Goal: Task Accomplishment & Management: Manage account settings

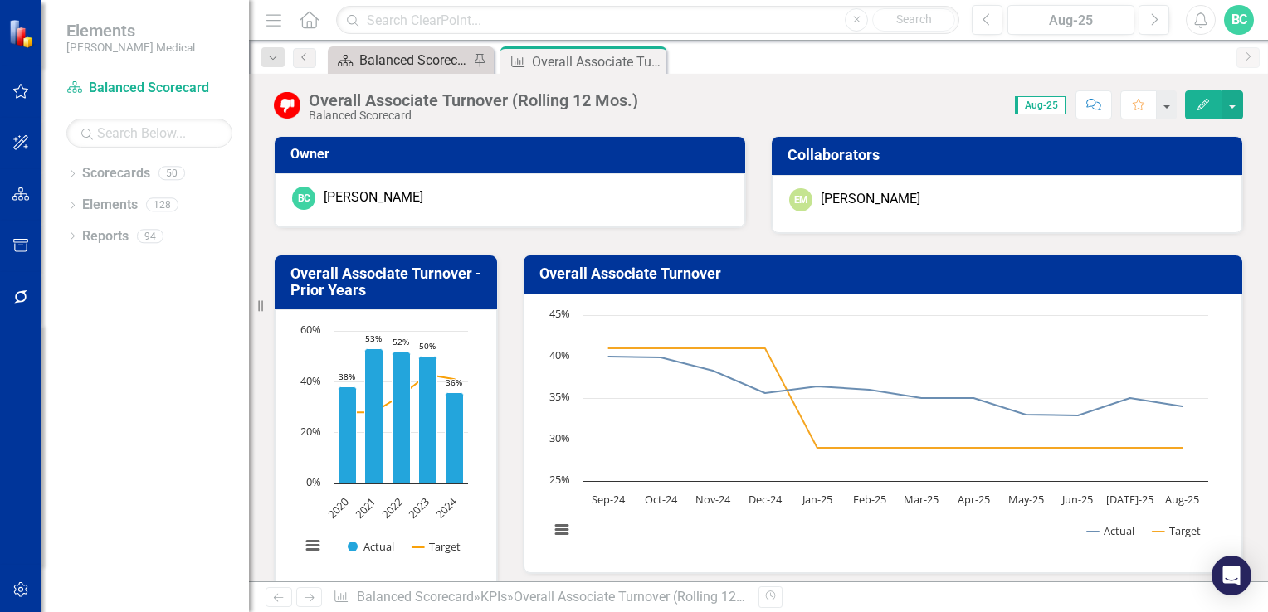
click at [411, 62] on div "Balanced Scorecard Welcome Page" at bounding box center [414, 60] width 110 height 21
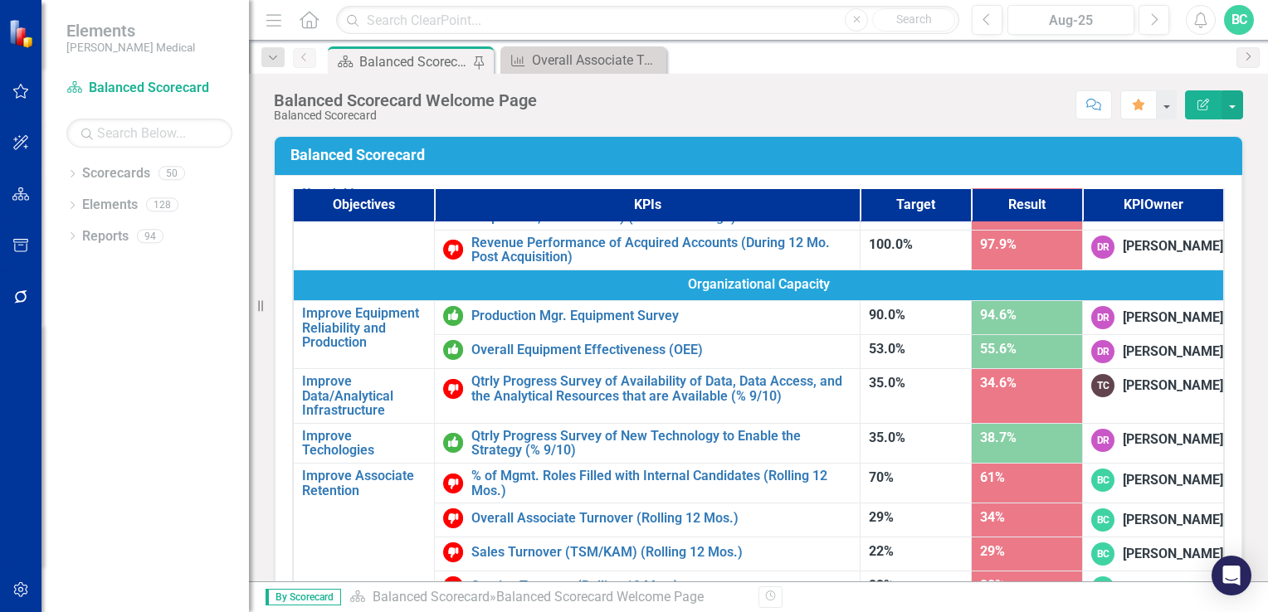
scroll to position [1052, 0]
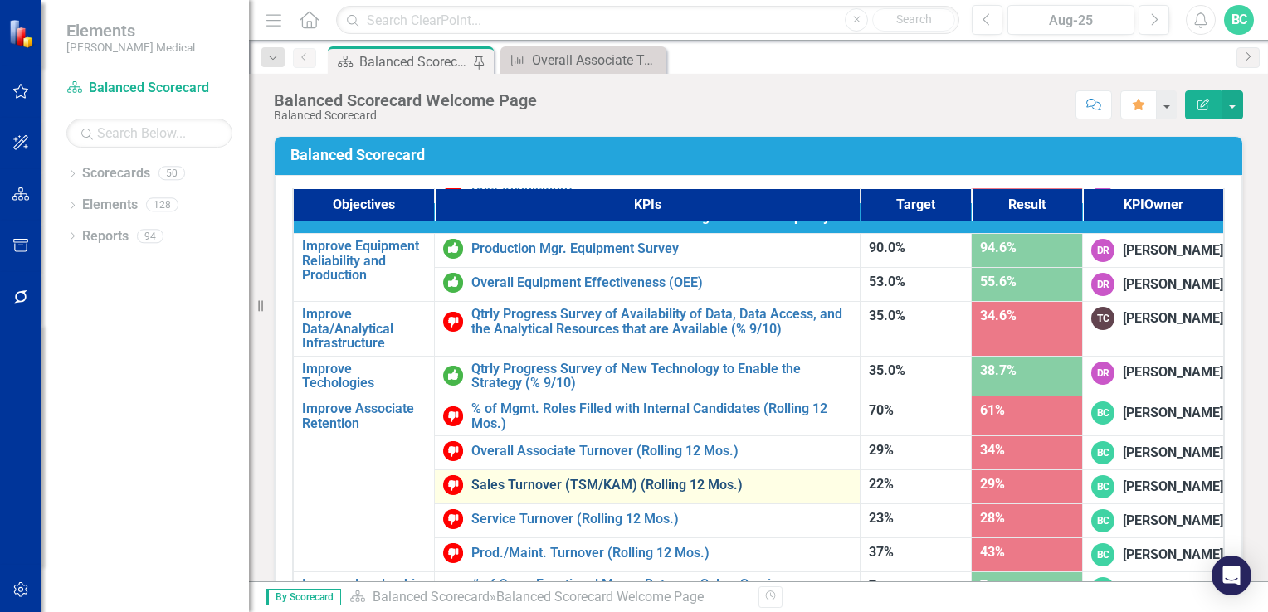
click at [562, 478] on link "Sales Turnover (TSM/KAM) (Rolling 12 Mos.)" at bounding box center [661, 485] width 380 height 15
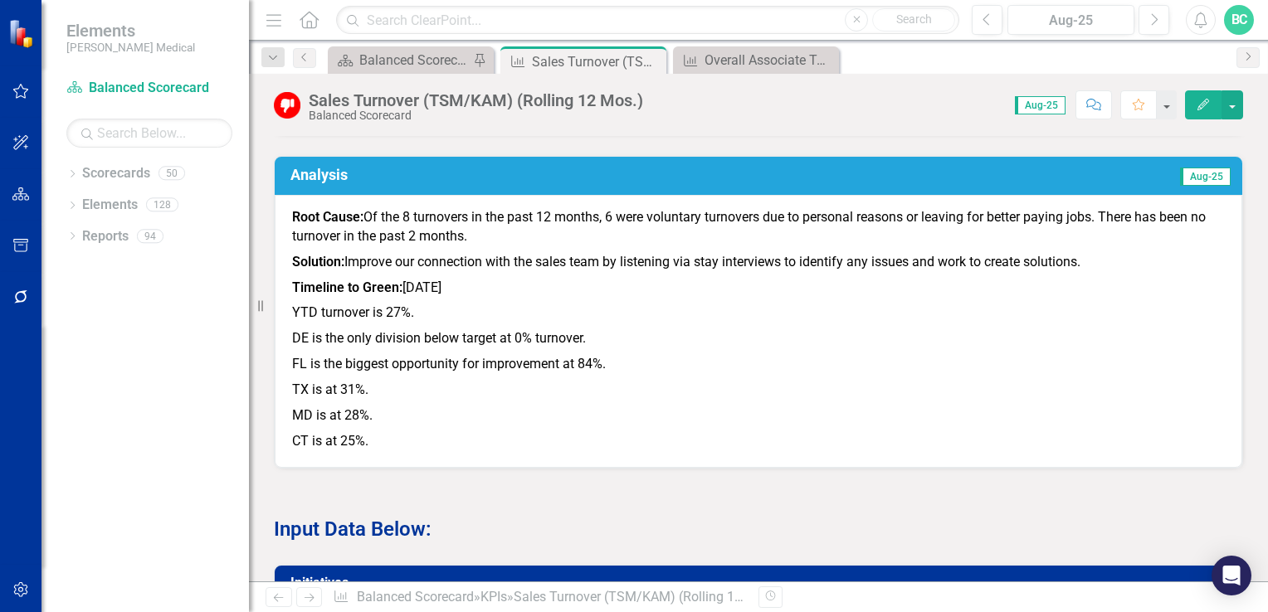
scroll to position [882, 0]
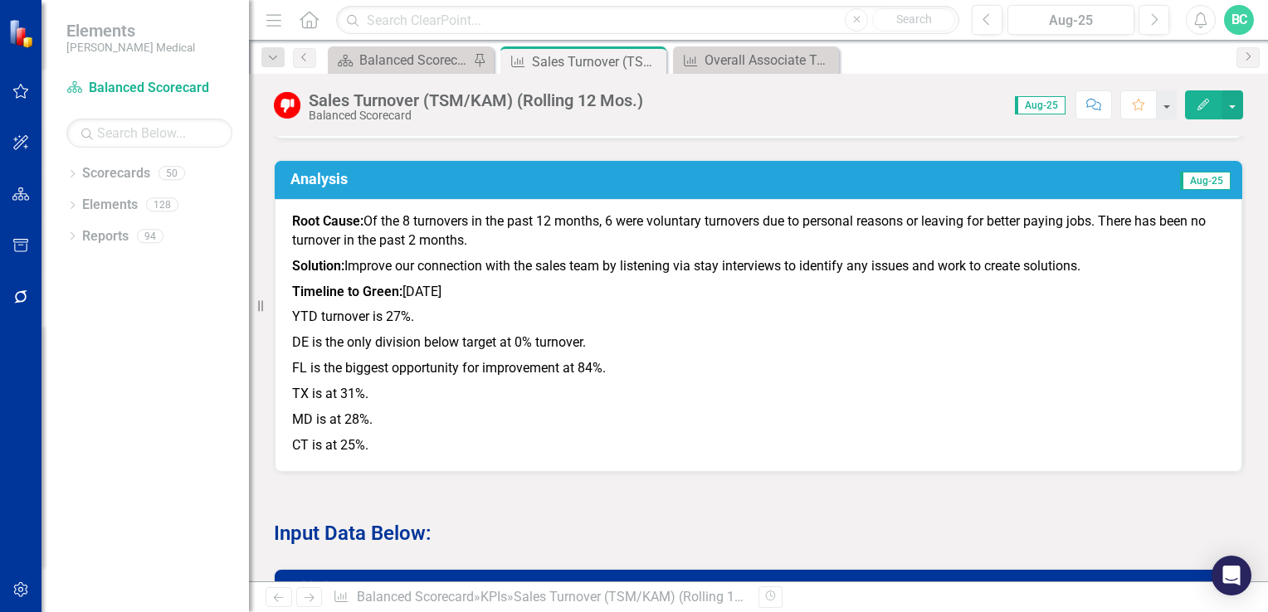
click at [1196, 104] on icon "Edit" at bounding box center [1203, 105] width 15 height 12
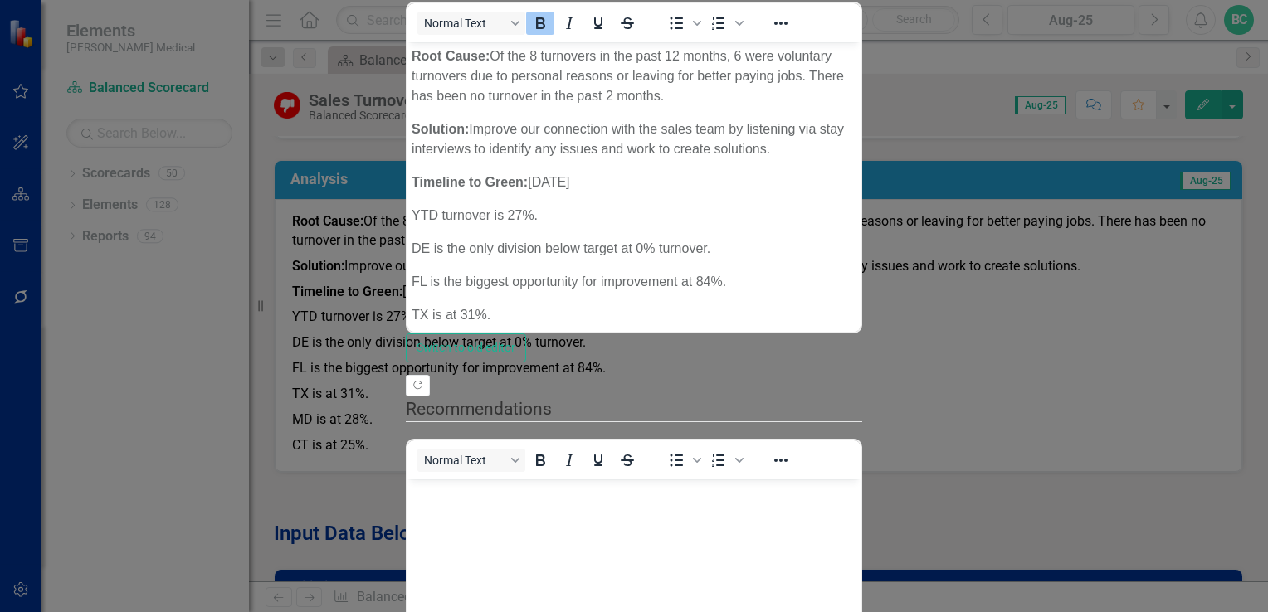
scroll to position [0, 0]
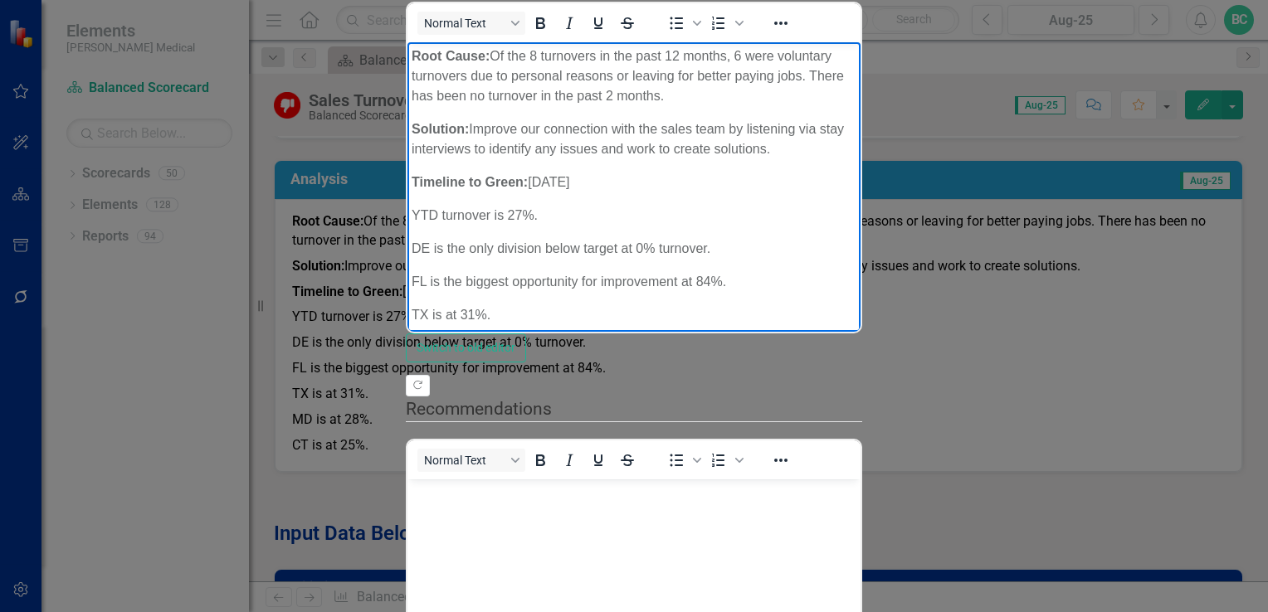
click at [591, 173] on p "Timeline to Green: [DATE]" at bounding box center [634, 183] width 445 height 20
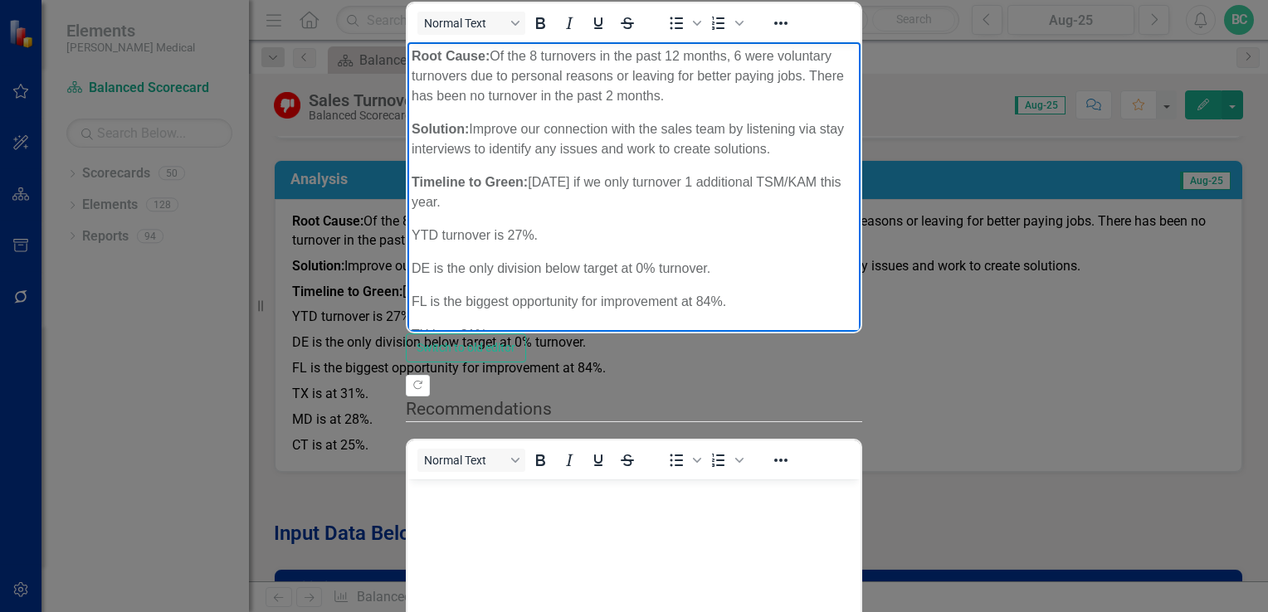
click at [617, 173] on p "Timeline to Green: [DATE] if we only turnover 1 additional TSM/KAM this year." at bounding box center [634, 193] width 445 height 40
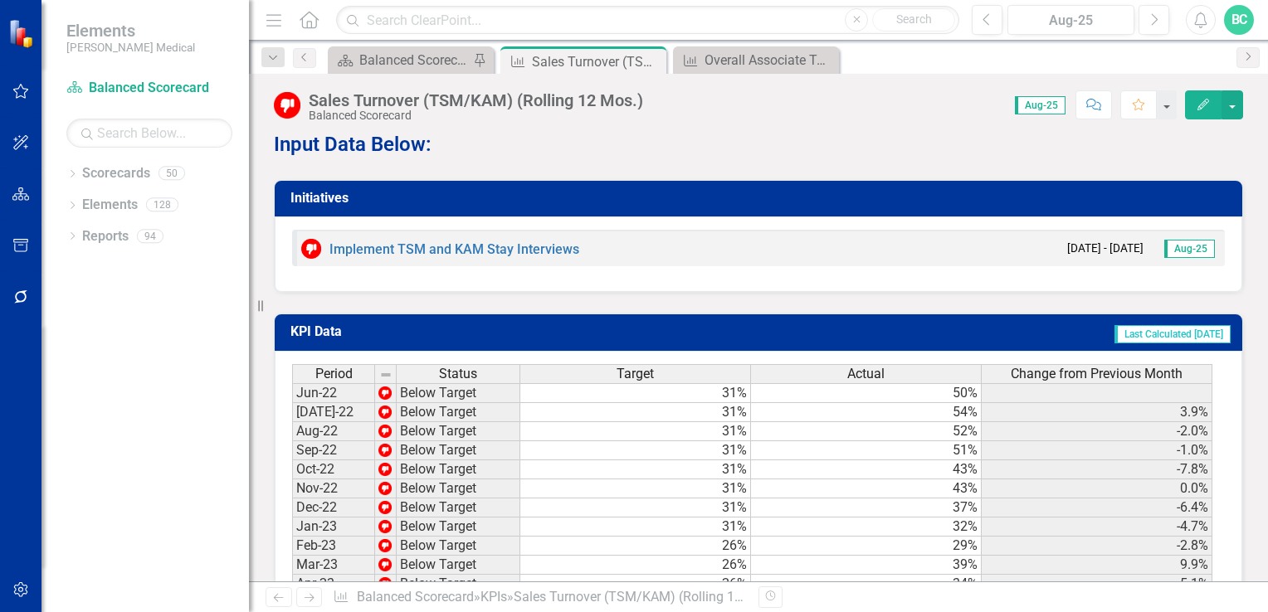
scroll to position [1322, 0]
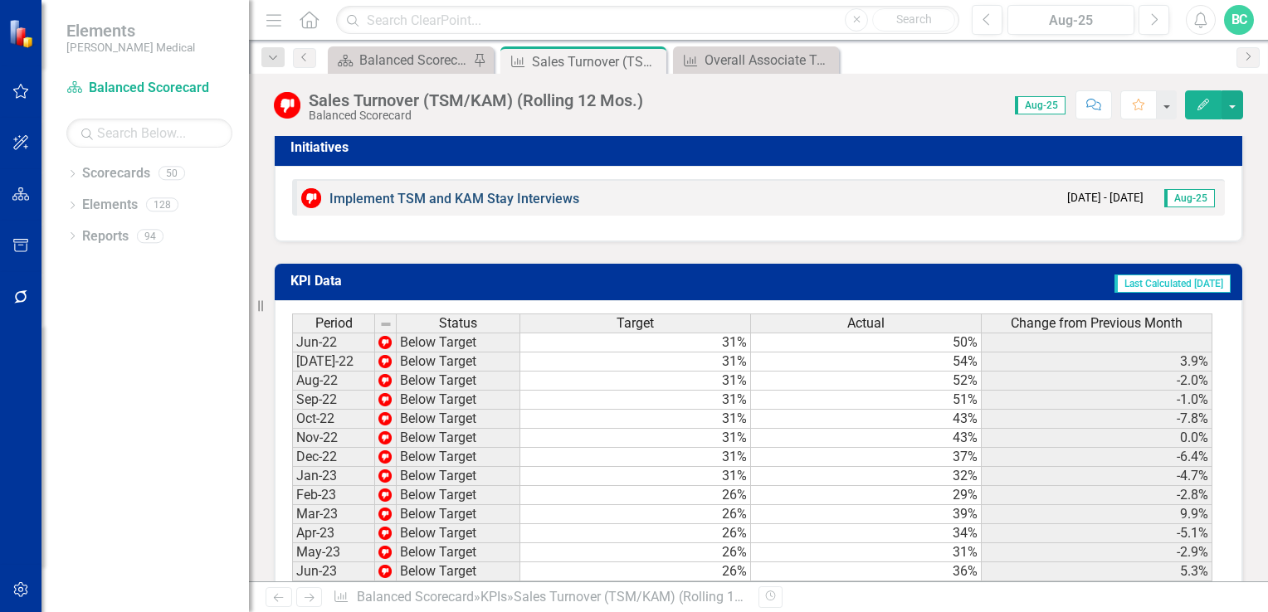
click at [524, 202] on link "Implement TSM and KAM Stay Interviews" at bounding box center [454, 199] width 250 height 16
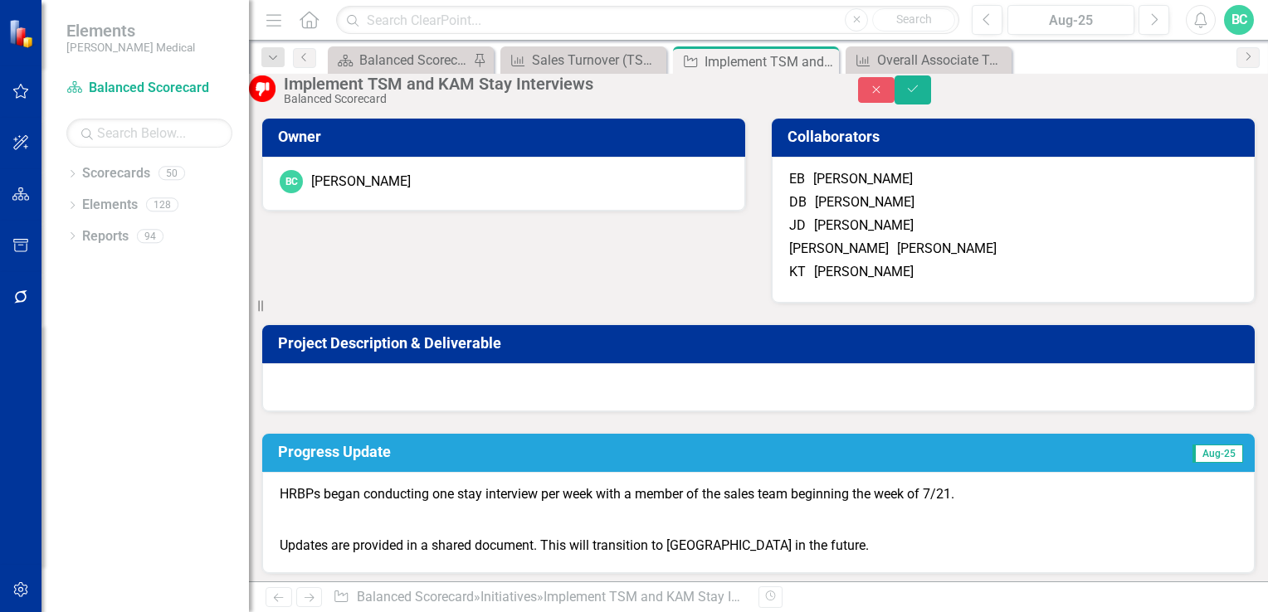
drag, startPoint x: 816, startPoint y: 262, endPoint x: 828, endPoint y: 264, distance: 12.6
type input "75"
click at [550, 508] on p "HRBPs began conducting one stay interview per week with a member of the sales t…" at bounding box center [759, 496] width 958 height 22
drag, startPoint x: 550, startPoint y: 553, endPoint x: 1220, endPoint y: 99, distance: 809.0
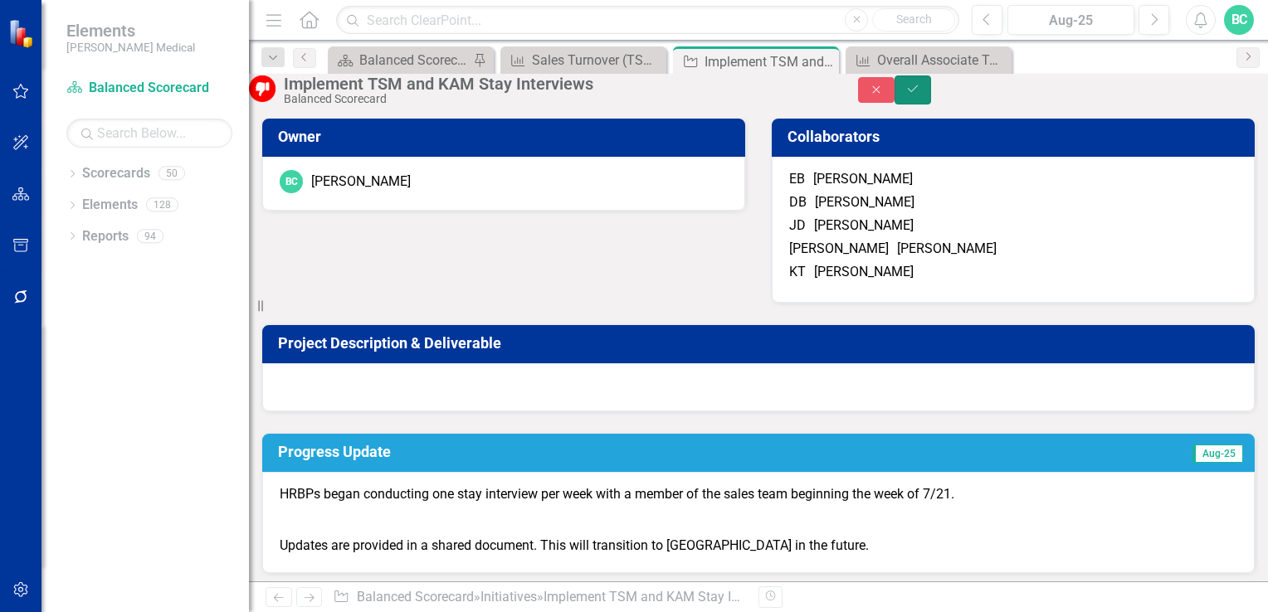
click at [920, 95] on icon "Save" at bounding box center [912, 89] width 15 height 12
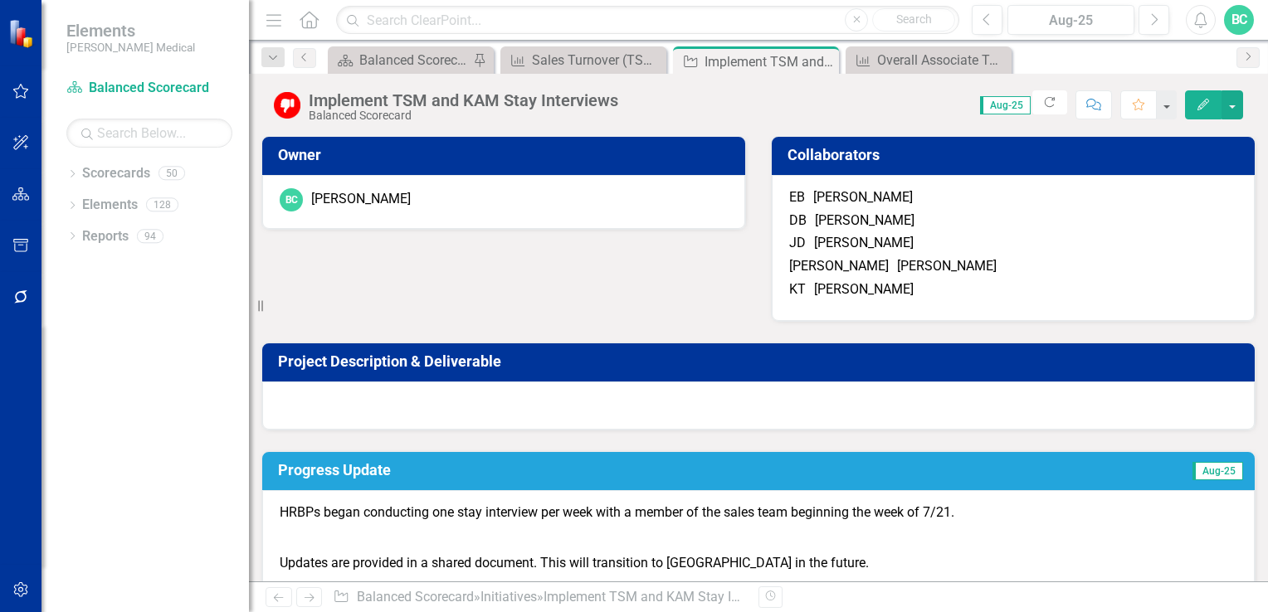
click at [366, 479] on h3 "Progress Update" at bounding box center [608, 470] width 661 height 17
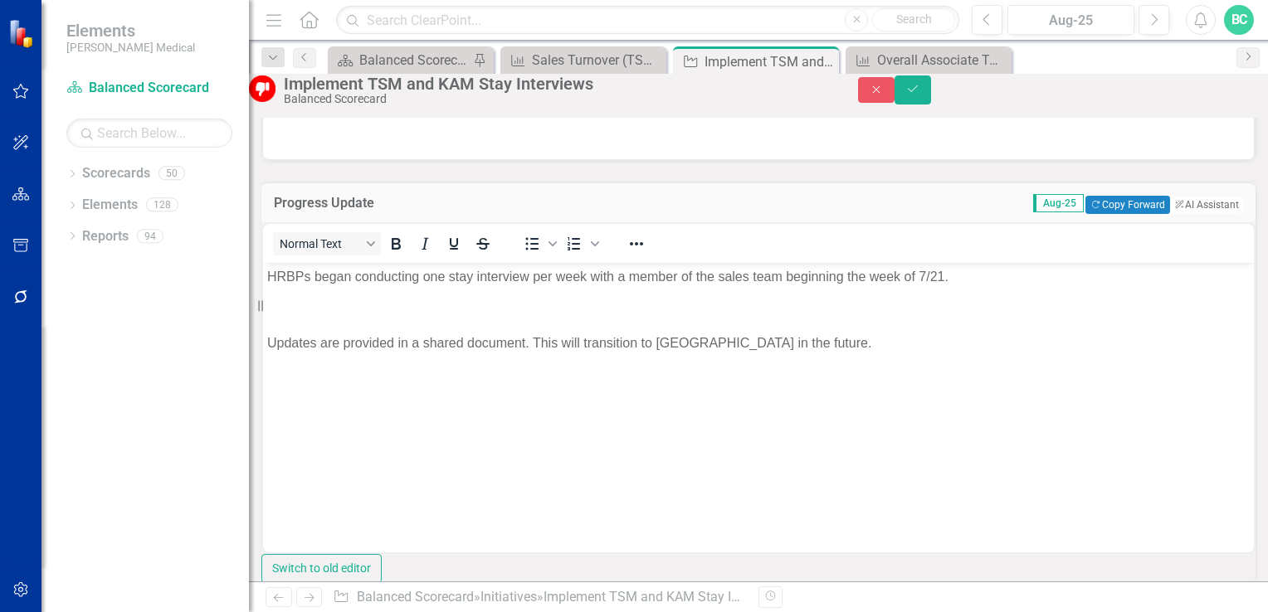
scroll to position [255, 0]
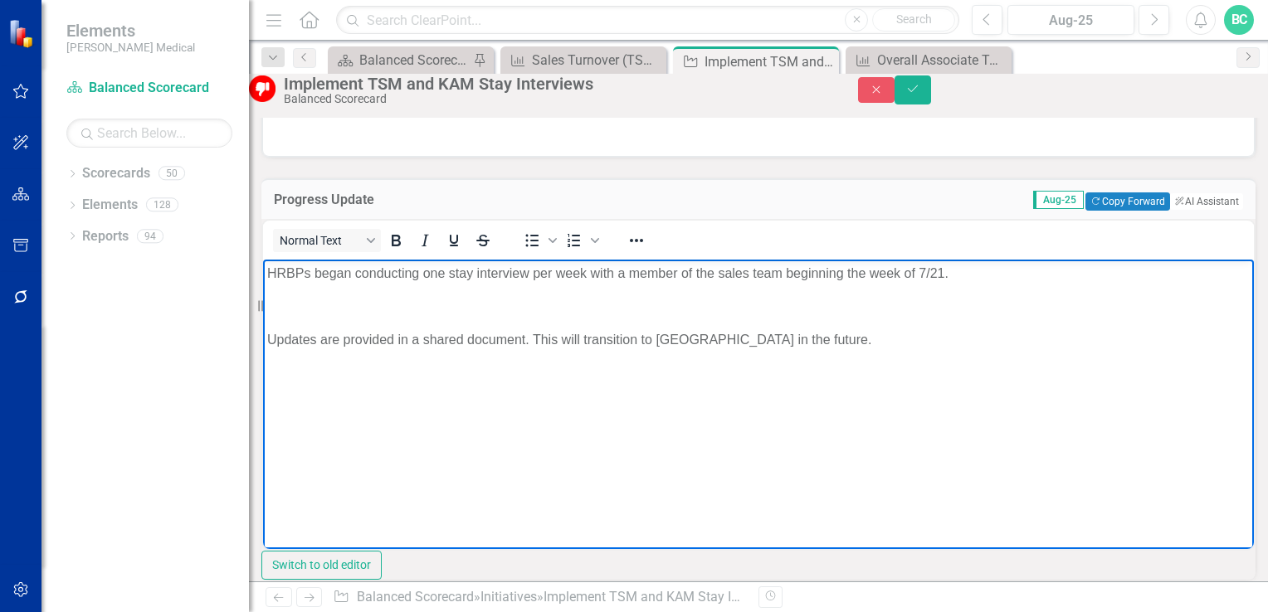
click at [388, 349] on p "Updates are provided in a shared document. This will transition to [GEOGRAPHIC_…" at bounding box center [758, 339] width 983 height 20
click at [284, 313] on body "HRBPs began conducting one stay interview per week with a member of the sales t…" at bounding box center [758, 383] width 991 height 249
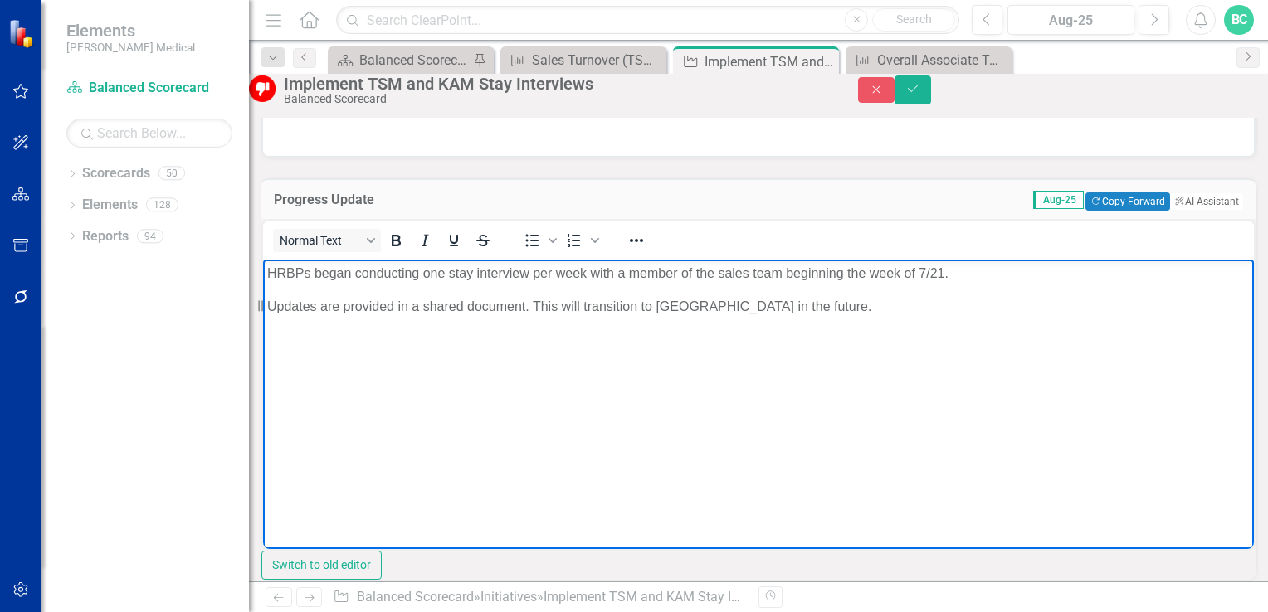
click at [540, 316] on p "Updates are provided in a shared document. This will transition to [GEOGRAPHIC_…" at bounding box center [758, 306] width 983 height 20
click at [920, 95] on icon "Save" at bounding box center [912, 89] width 15 height 12
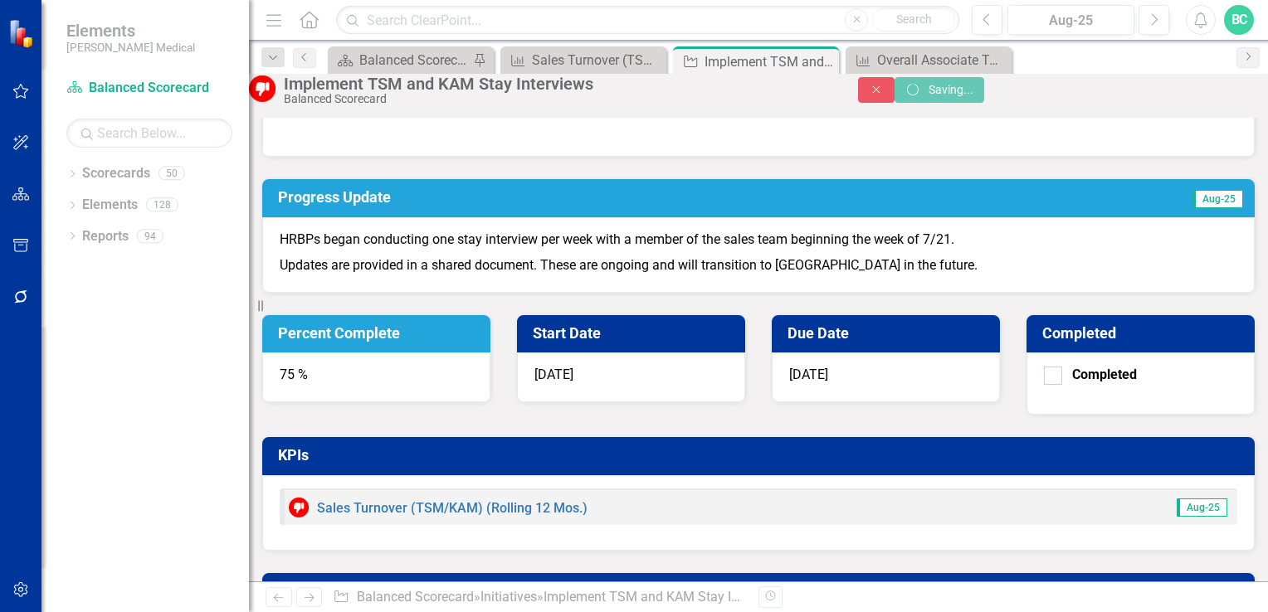
scroll to position [232, 0]
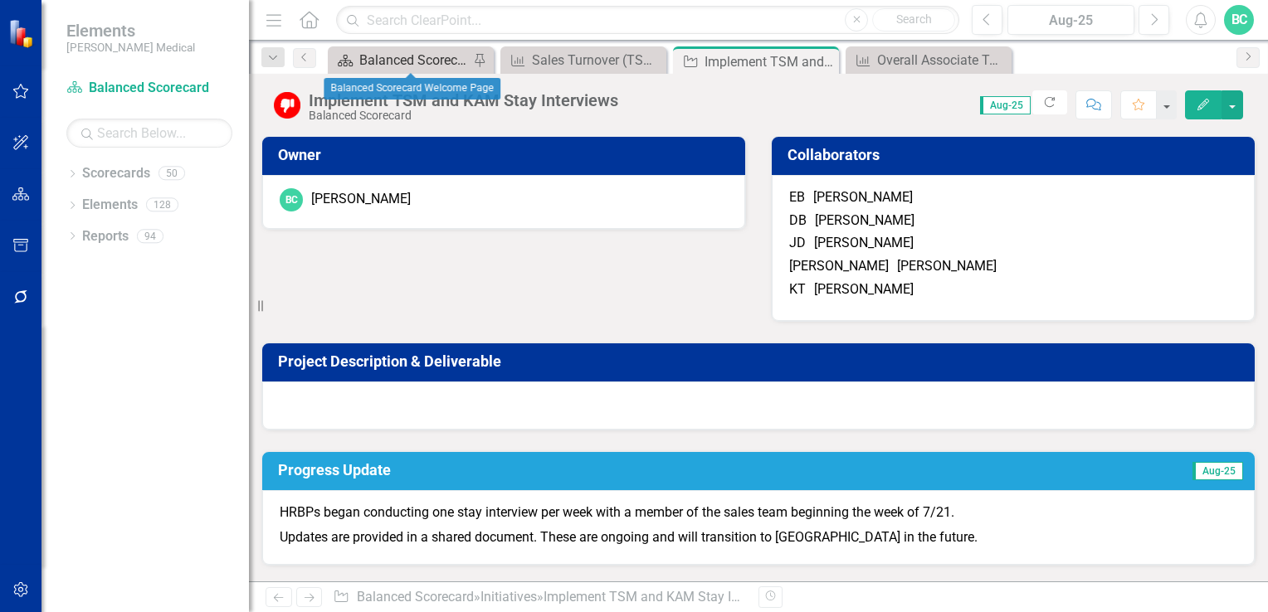
click at [412, 58] on div "Balanced Scorecard Welcome Page" at bounding box center [414, 60] width 110 height 21
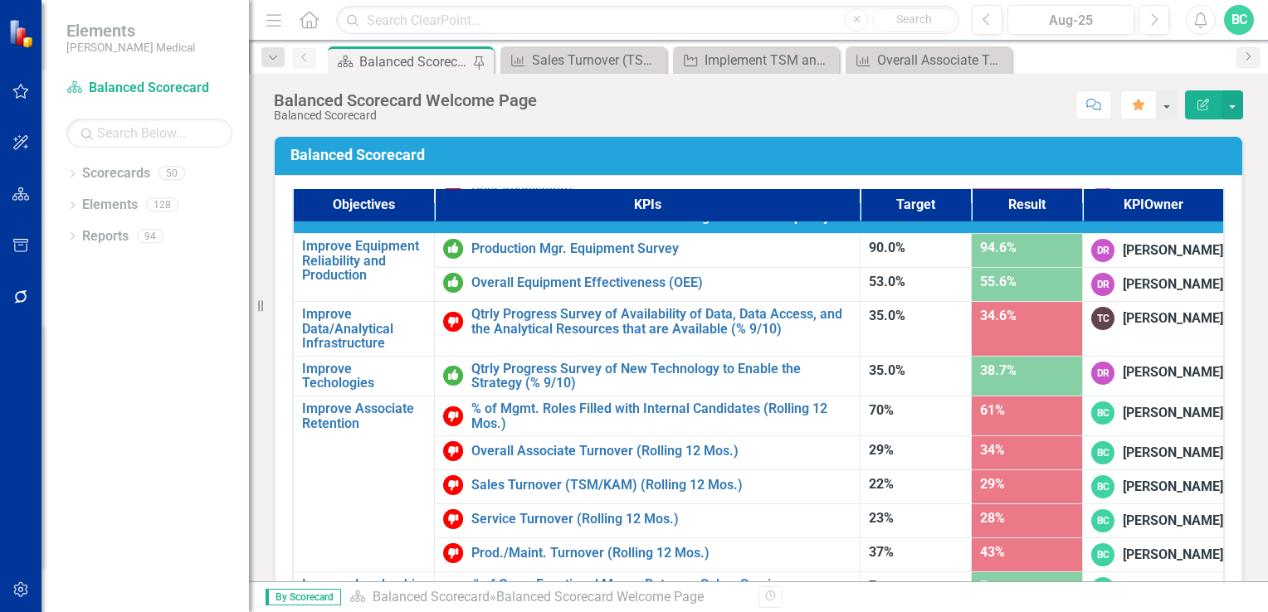
scroll to position [1052, 0]
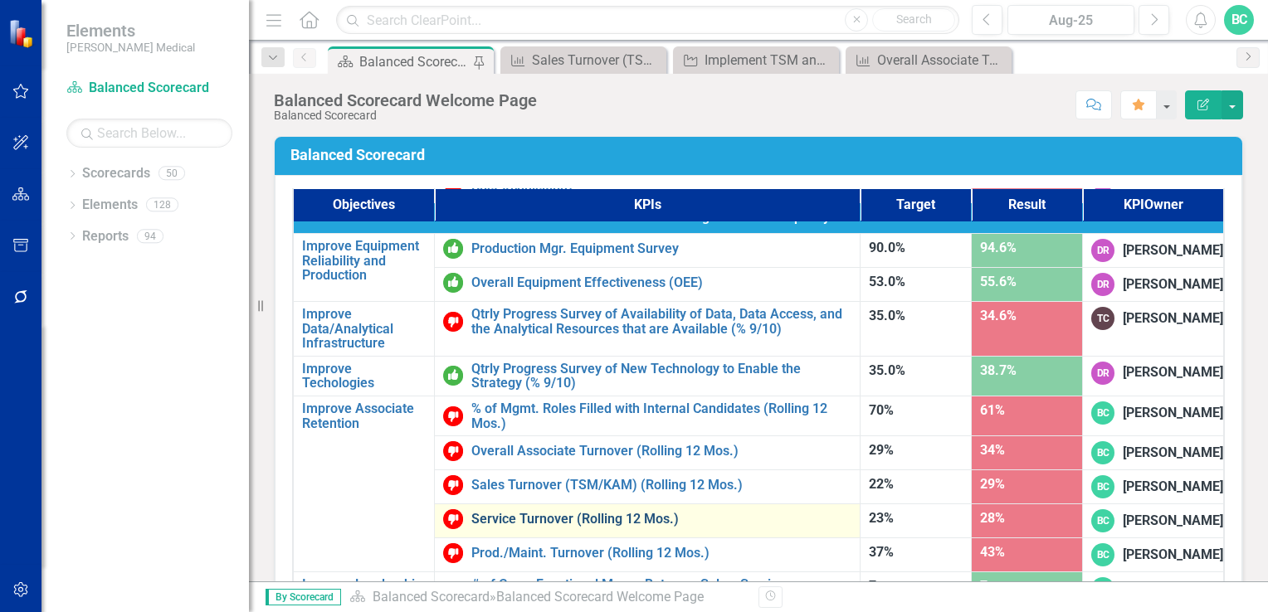
click at [520, 512] on link "Service Turnover (Rolling 12 Mos.)" at bounding box center [661, 519] width 380 height 15
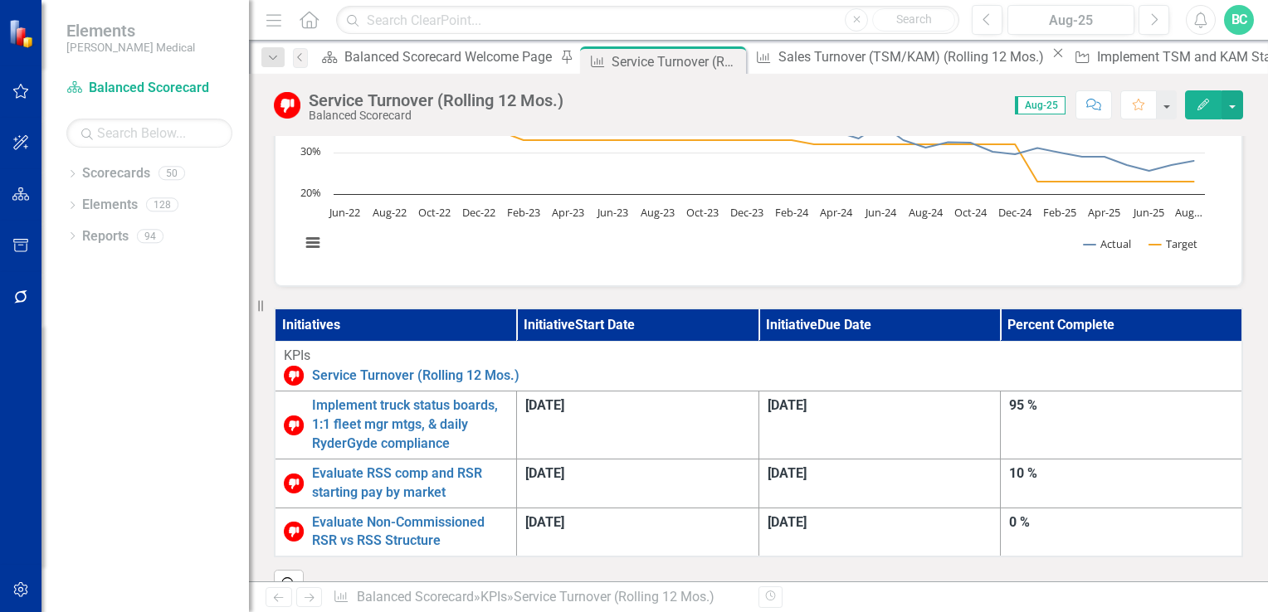
scroll to position [279, 0]
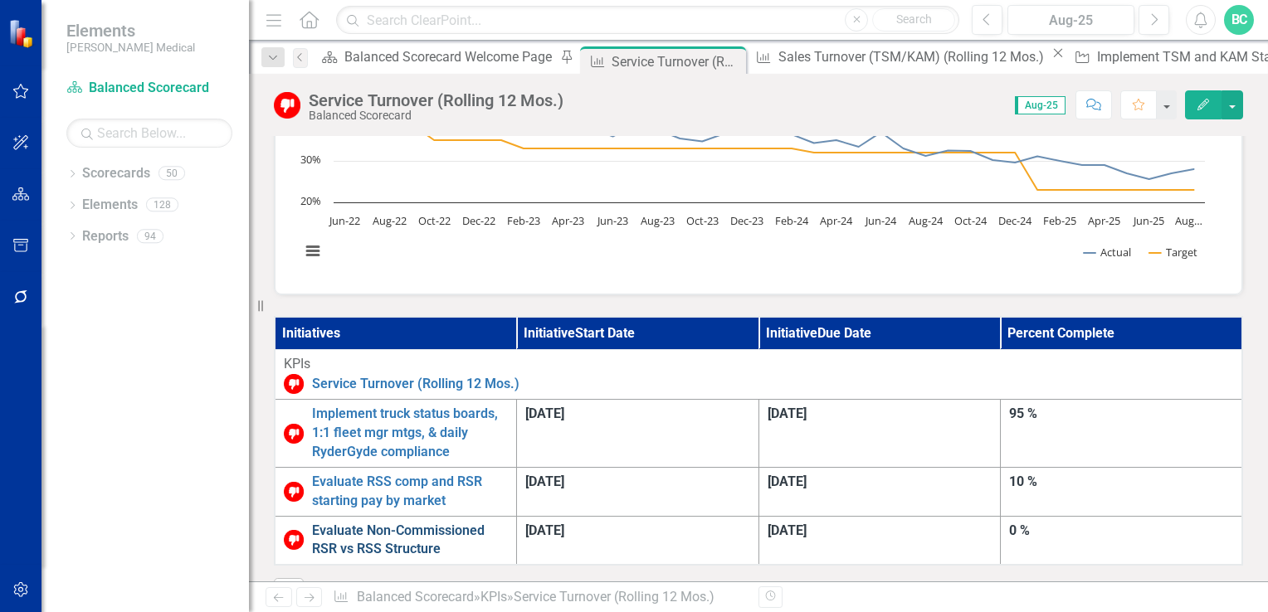
click at [508, 522] on link "Evaluate Non-Commissioned RSR vs RSS Structure" at bounding box center [410, 541] width 196 height 38
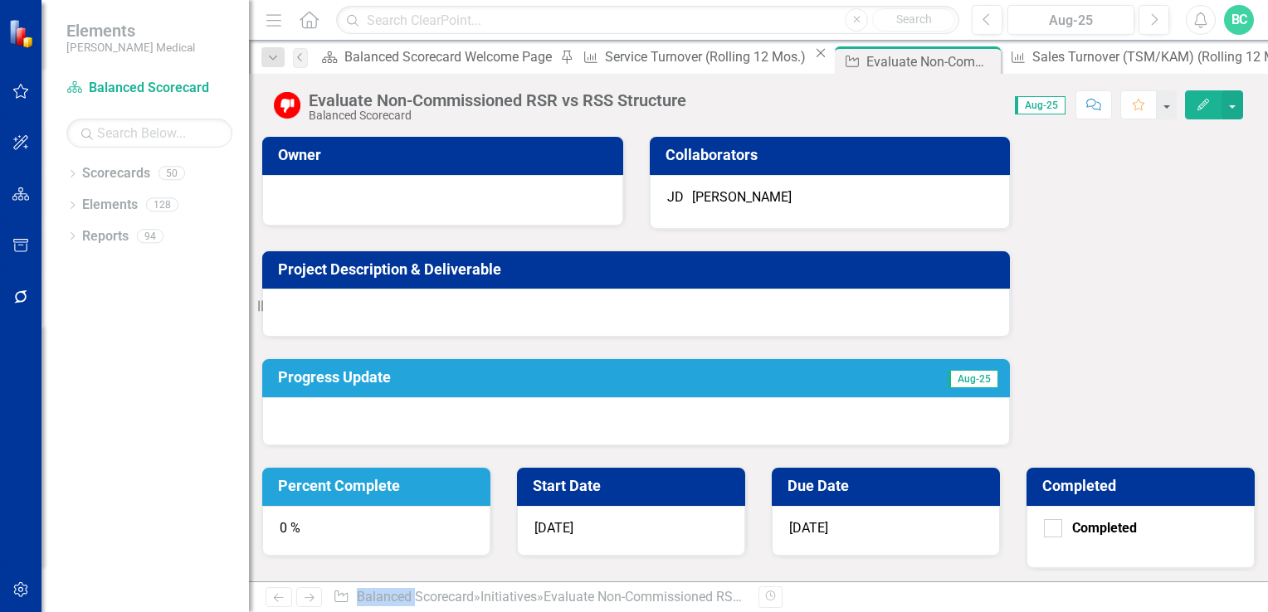
click at [356, 383] on h3 "Progress Update" at bounding box center [525, 377] width 494 height 17
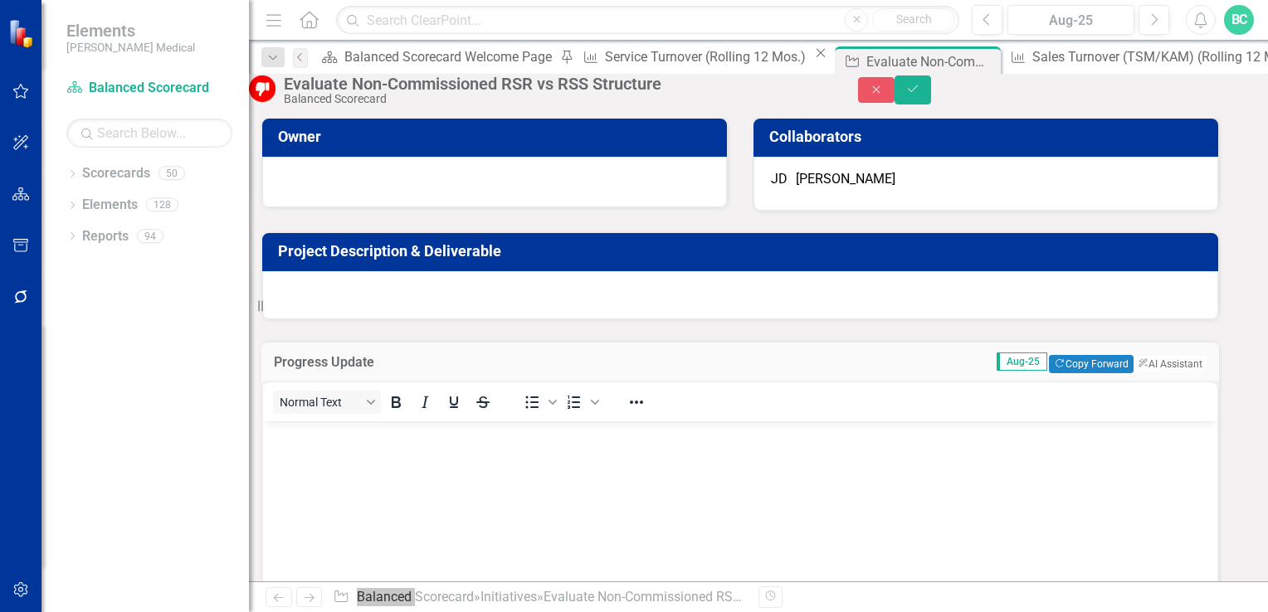
drag, startPoint x: 619, startPoint y: 804, endPoint x: 277, endPoint y: 444, distance: 496.6
click at [277, 444] on p "Rich Text Area. Press ALT-0 for help." at bounding box center [740, 436] width 946 height 20
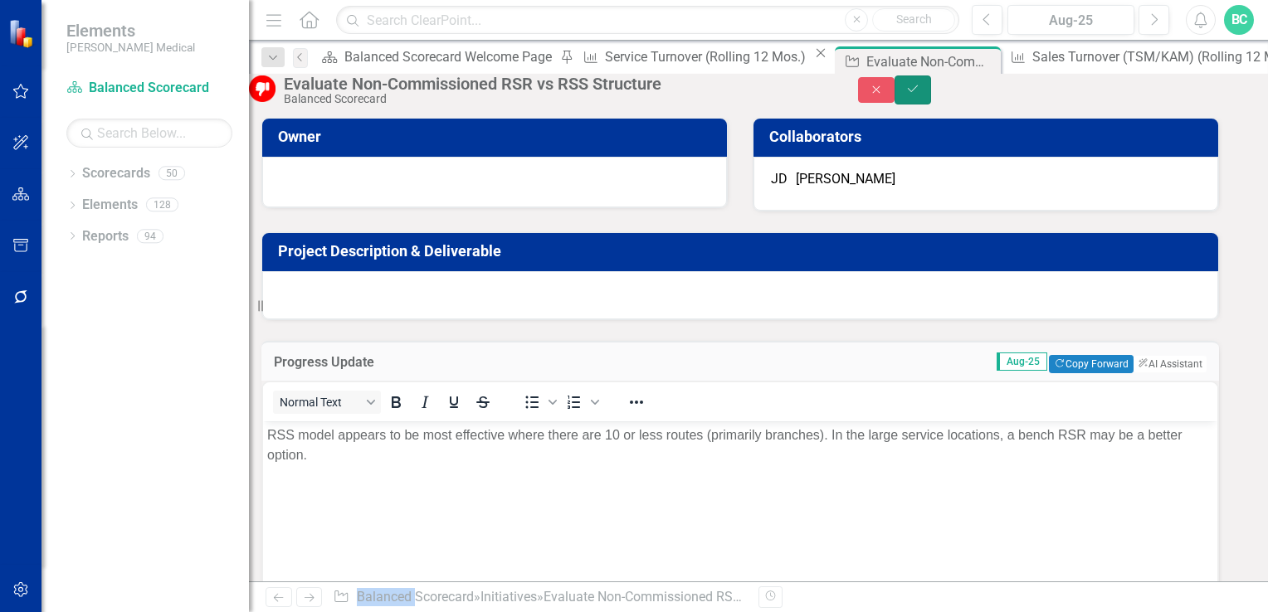
click at [920, 95] on icon "Save" at bounding box center [912, 89] width 15 height 12
